Goal: Task Accomplishment & Management: Manage account settings

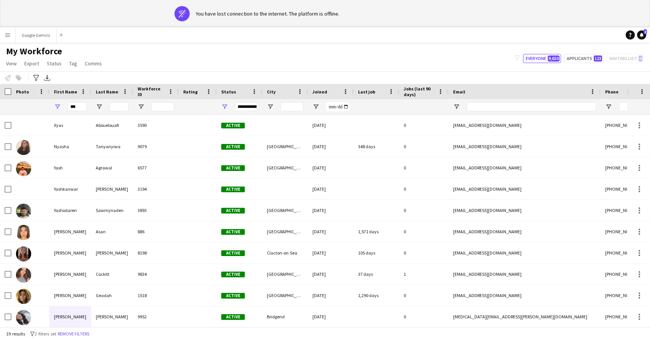
click at [10, 35] on app-icon "Menu" at bounding box center [8, 35] width 6 height 6
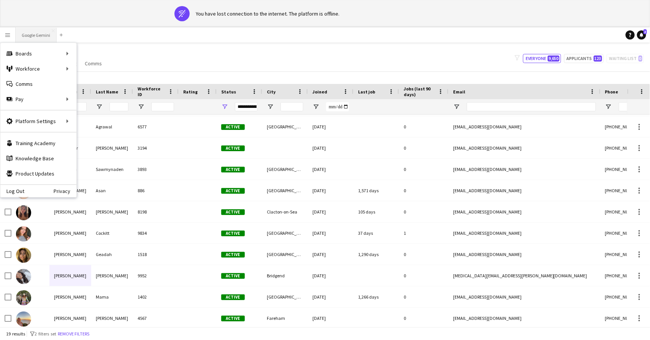
click at [36, 31] on button "Google Gemini Close" at bounding box center [36, 35] width 41 height 15
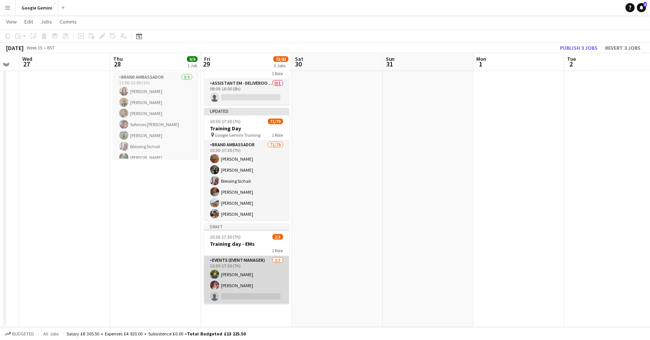
scroll to position [41, 0]
click at [250, 284] on app-card-role "Events (Event Manager) [DATE] 10:30-17:30 (7h) [PERSON_NAME] [PERSON_NAME] sing…" at bounding box center [246, 281] width 85 height 48
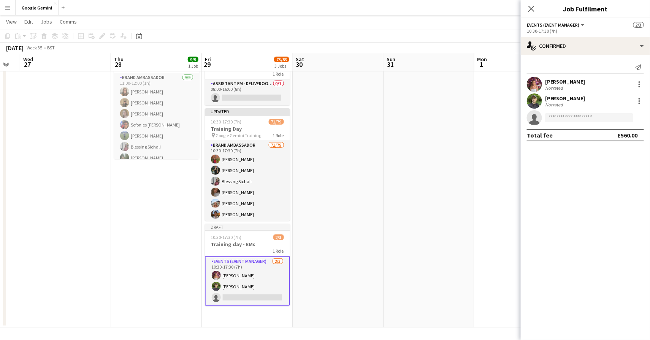
scroll to position [0, 161]
click at [340, 253] on app-date-cell at bounding box center [338, 186] width 91 height 284
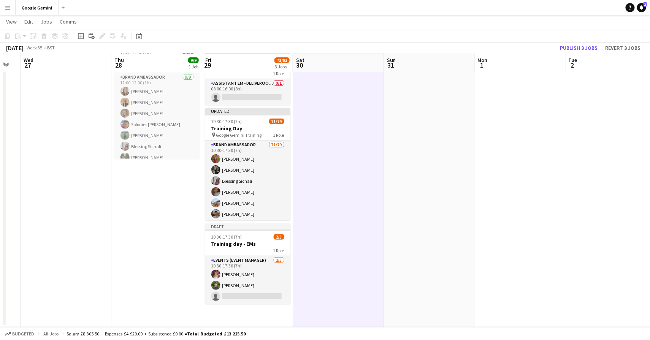
scroll to position [42, 0]
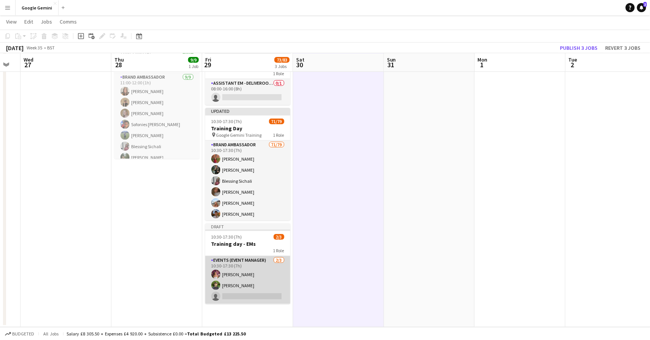
click at [266, 283] on app-card-role "Events (Event Manager) [DATE] 10:30-17:30 (7h) [PERSON_NAME] [PERSON_NAME] sing…" at bounding box center [247, 280] width 85 height 48
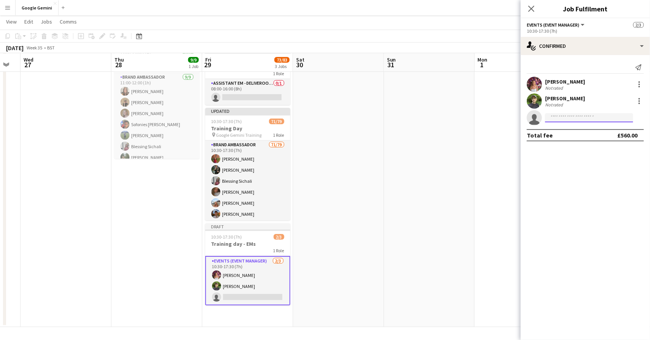
click at [604, 119] on input at bounding box center [589, 117] width 88 height 9
type input "*******"
click at [13, 7] on button "Menu" at bounding box center [7, 7] width 15 height 15
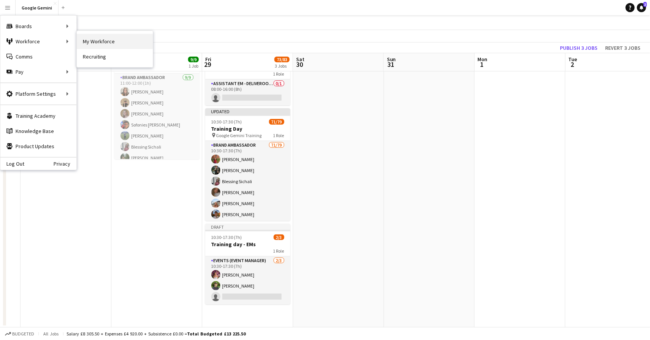
click at [109, 41] on link "My Workforce" at bounding box center [115, 41] width 76 height 15
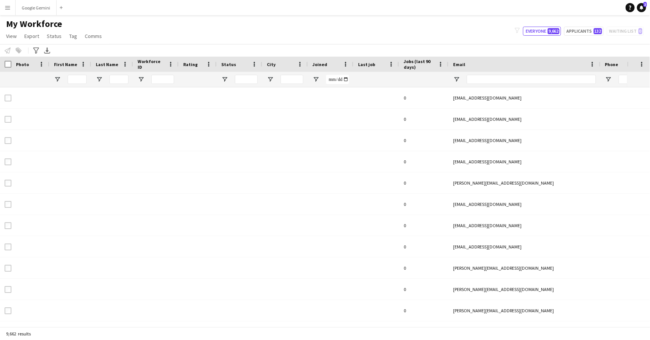
type input "***"
type input "**********"
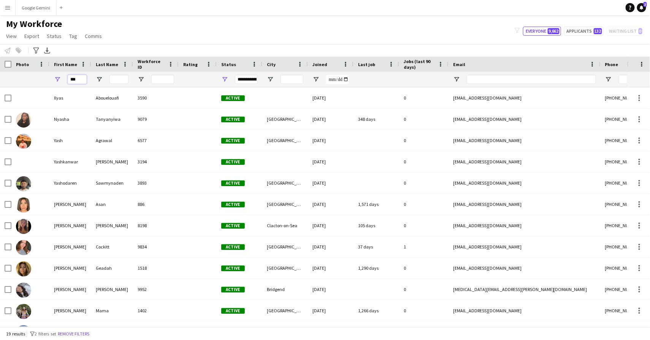
click at [80, 80] on input "***" at bounding box center [77, 79] width 19 height 9
type input "*"
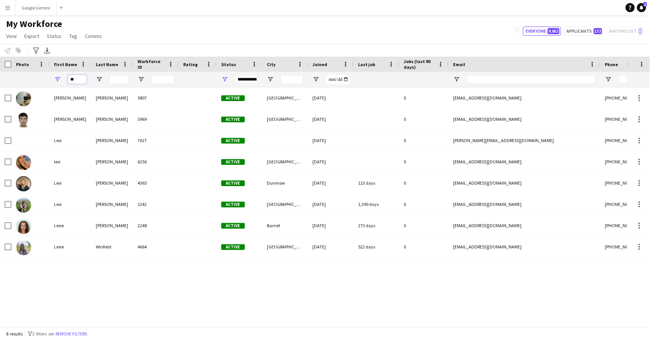
type input "*"
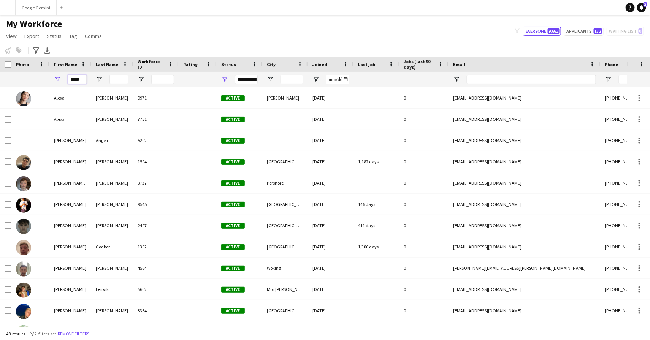
type input "*****"
click at [9, 9] on app-icon "Menu" at bounding box center [8, 8] width 6 height 6
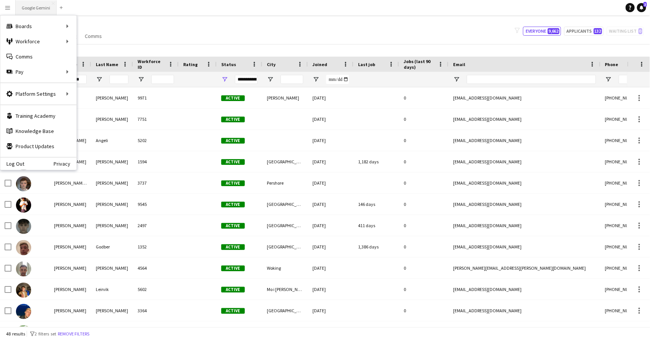
click at [37, 3] on button "Google Gemini Close" at bounding box center [36, 7] width 41 height 15
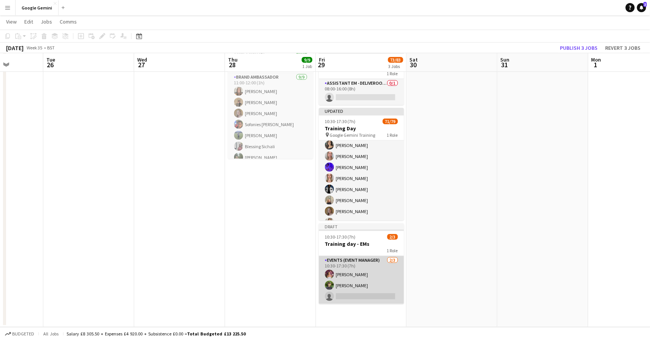
scroll to position [42, 0]
click at [361, 294] on app-card-role "Events (Event Manager) [DATE] 10:30-17:30 (7h) [PERSON_NAME] [PERSON_NAME] sing…" at bounding box center [361, 280] width 85 height 48
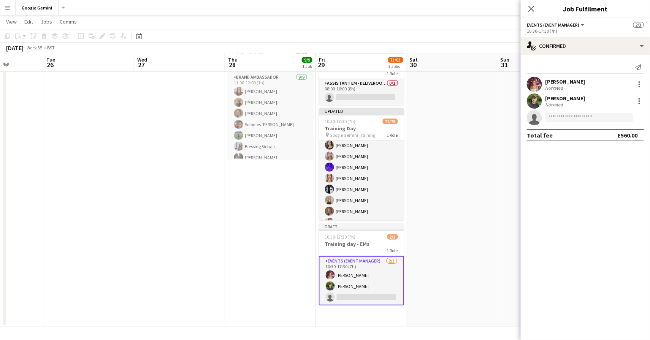
click at [559, 111] on app-invite-slot "single-neutral-actions" at bounding box center [585, 117] width 129 height 15
click at [558, 111] on app-invite-slot "single-neutral-actions" at bounding box center [585, 117] width 129 height 15
click at [559, 115] on input at bounding box center [589, 117] width 88 height 9
type input "**********"
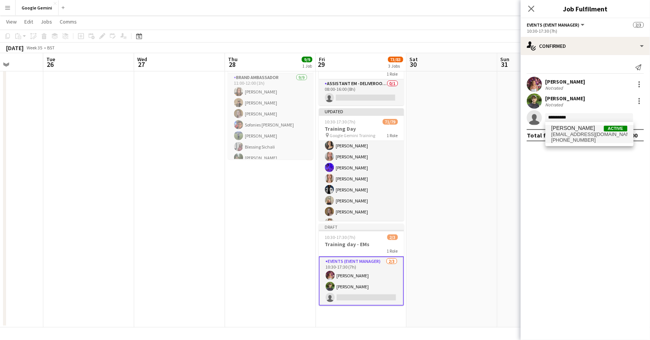
click at [581, 132] on span "[EMAIL_ADDRESS][DOMAIN_NAME]" at bounding box center [589, 134] width 76 height 6
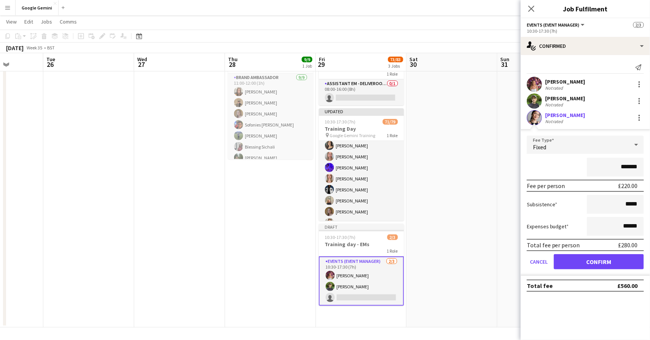
click at [615, 258] on button "Confirm" at bounding box center [599, 261] width 90 height 15
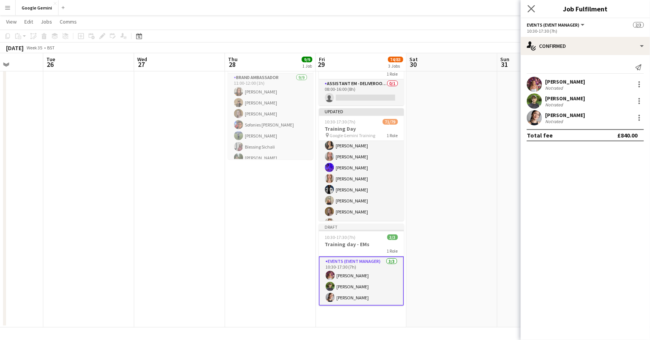
click at [531, 5] on app-icon "Close pop-in" at bounding box center [531, 8] width 11 height 11
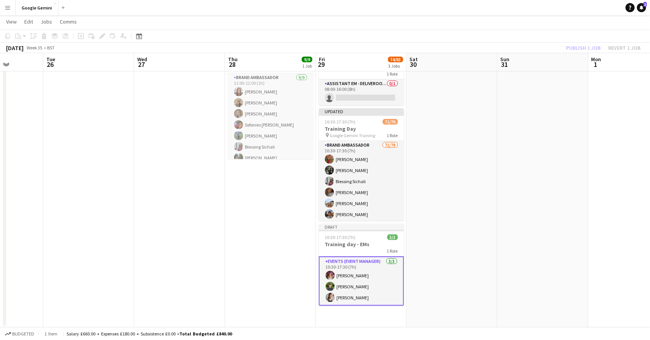
scroll to position [0, 228]
click at [363, 266] on app-card-role "Events (Event Manager) [DATE] 10:30-17:30 (7h) [PERSON_NAME] [PERSON_NAME] [PER…" at bounding box center [362, 281] width 85 height 49
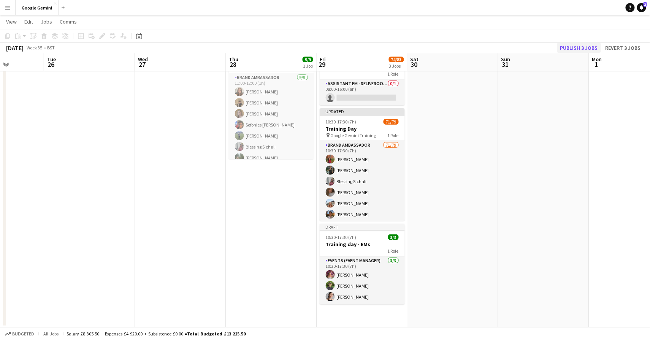
click at [586, 47] on button "Publish 3 jobs" at bounding box center [579, 48] width 44 height 10
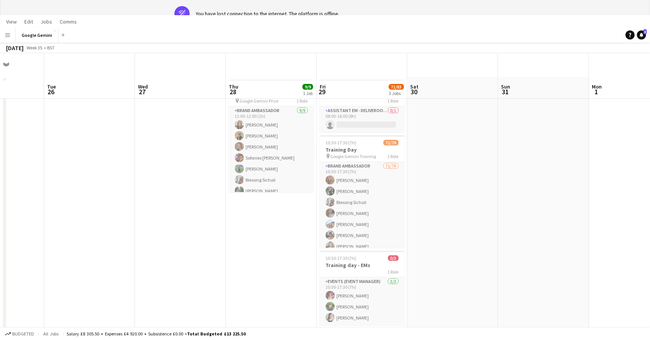
scroll to position [0, 0]
